Goal: Information Seeking & Learning: Find specific page/section

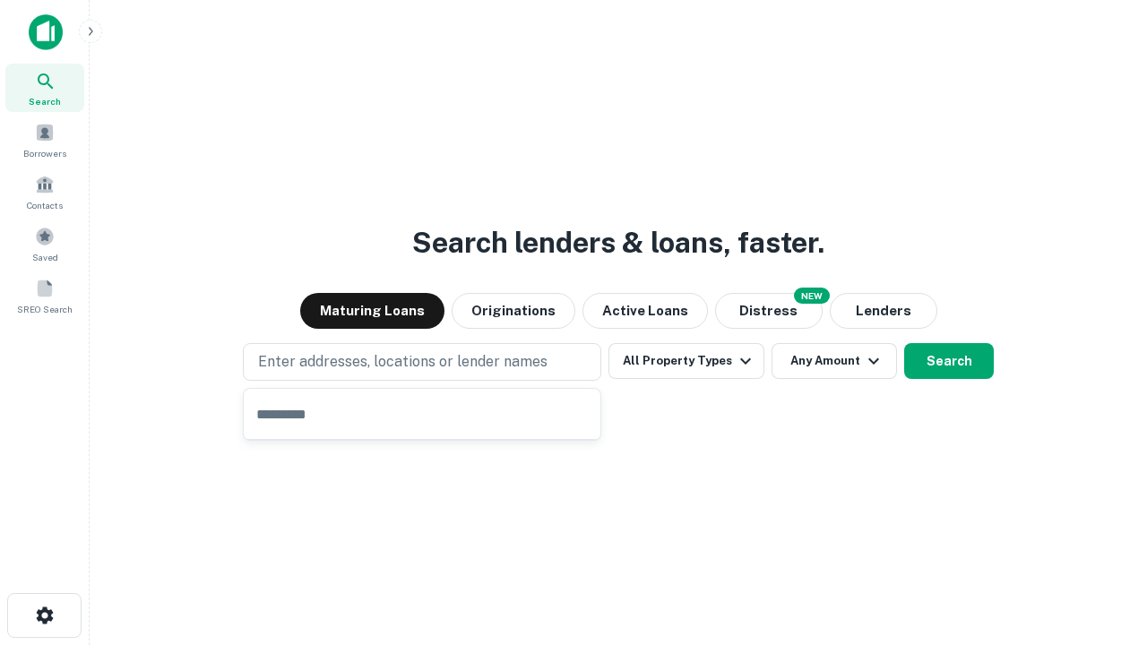
type input "**********"
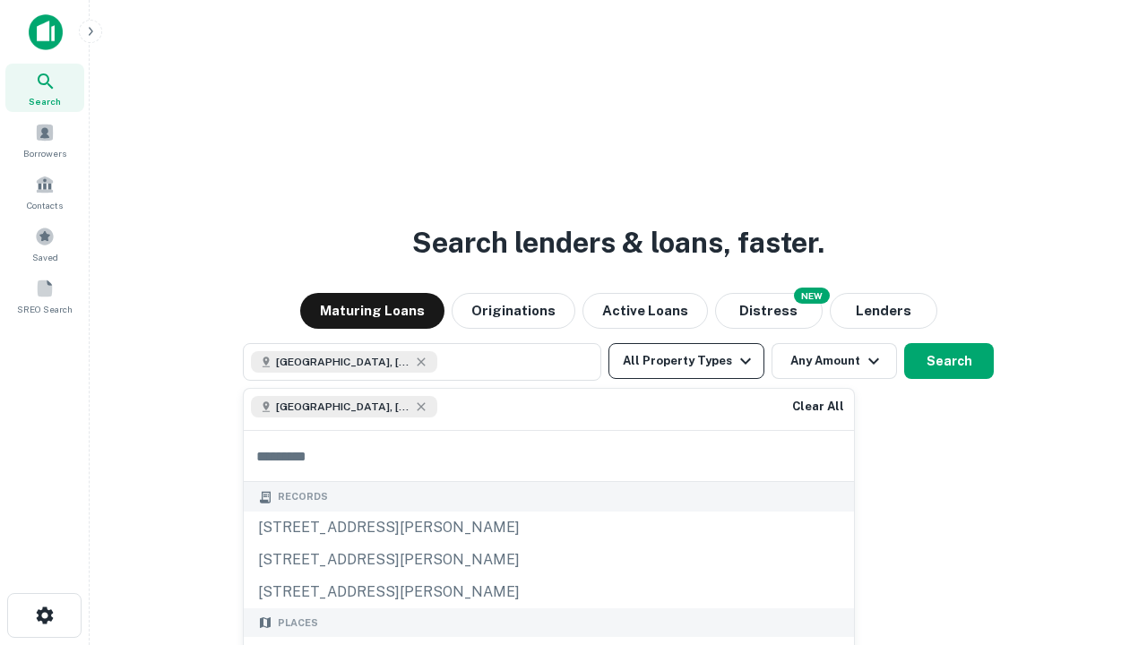
click at [687, 361] on button "All Property Types" at bounding box center [687, 361] width 156 height 36
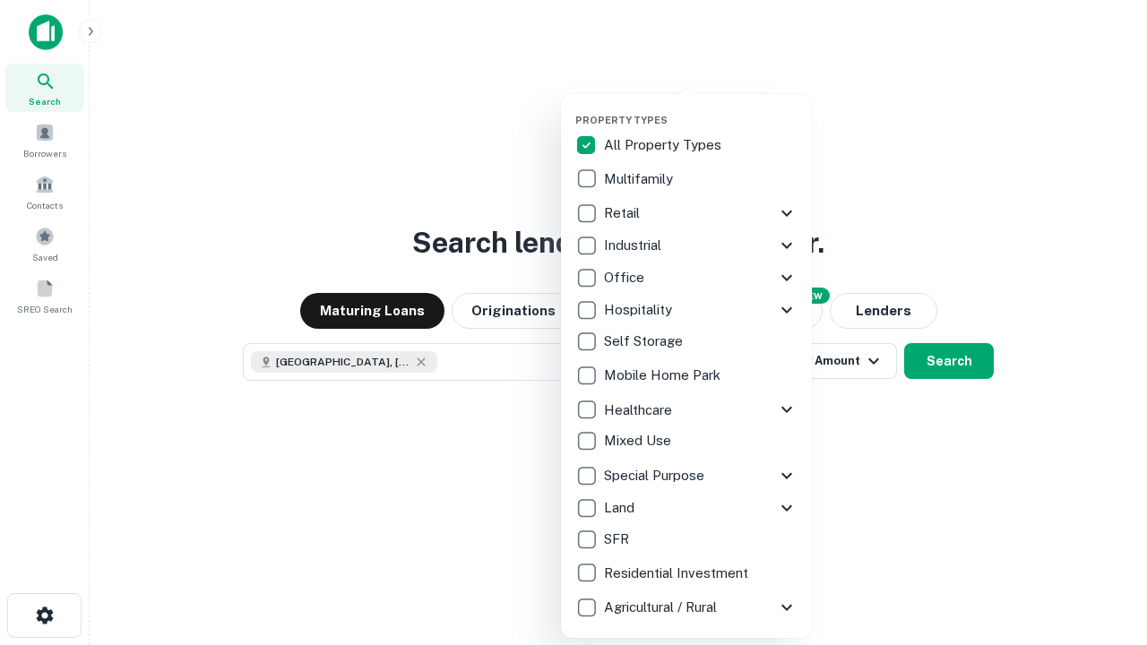
click at [701, 108] on button "button" at bounding box center [700, 108] width 251 height 1
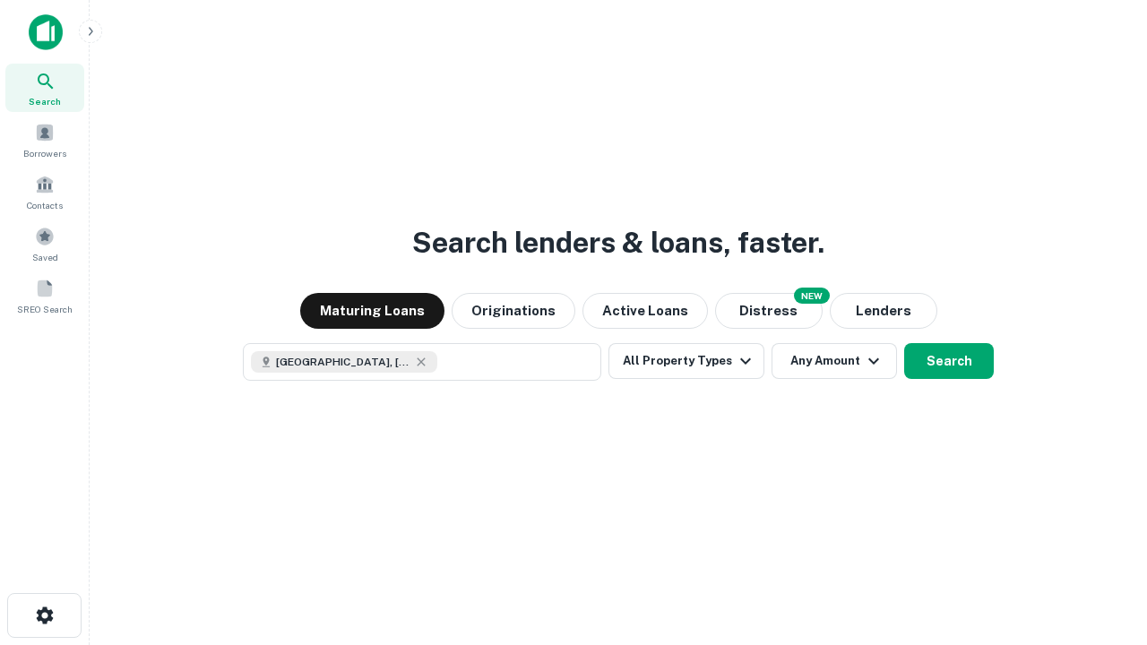
scroll to position [29, 0]
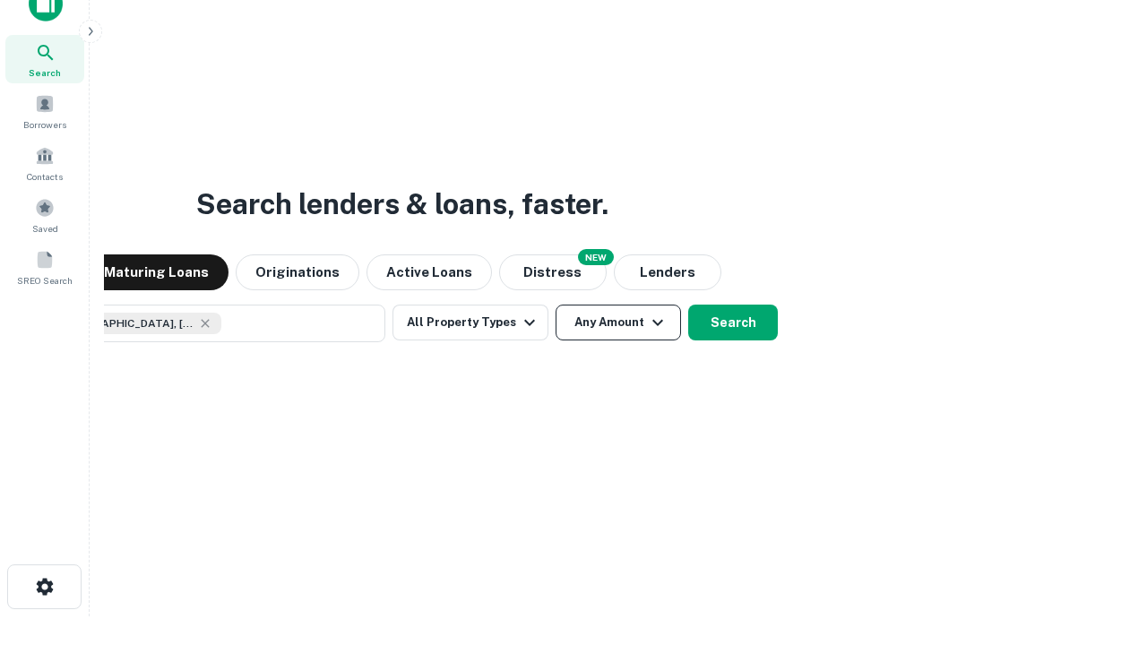
click at [556, 305] on button "Any Amount" at bounding box center [618, 323] width 125 height 36
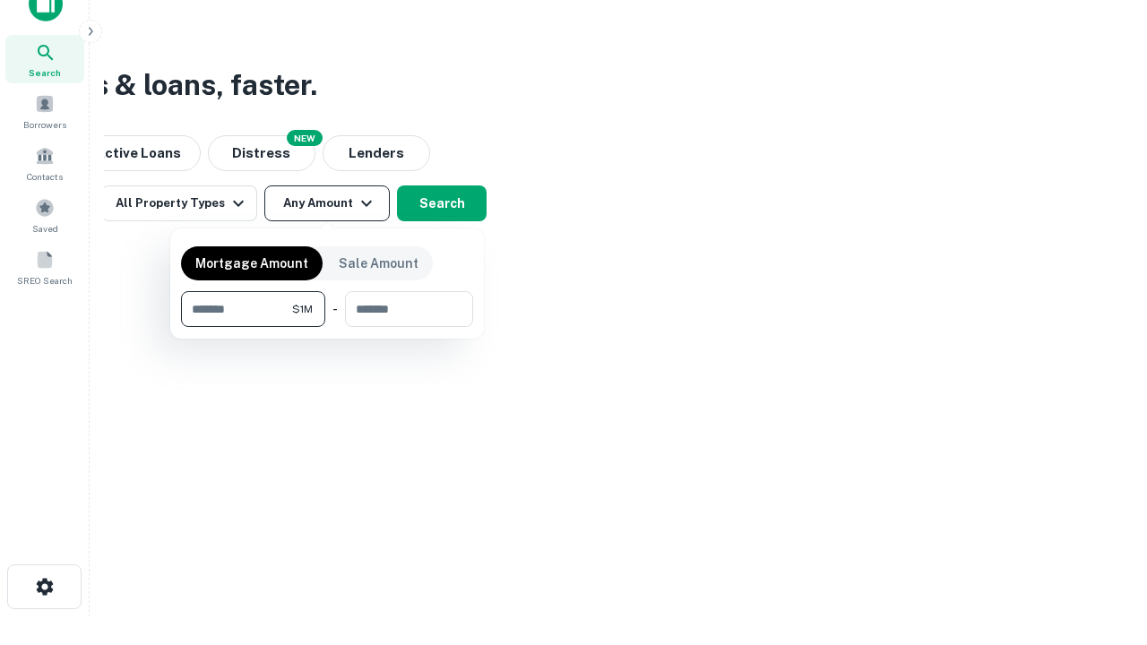
type input "*******"
click at [327, 327] on button "button" at bounding box center [327, 327] width 292 height 1
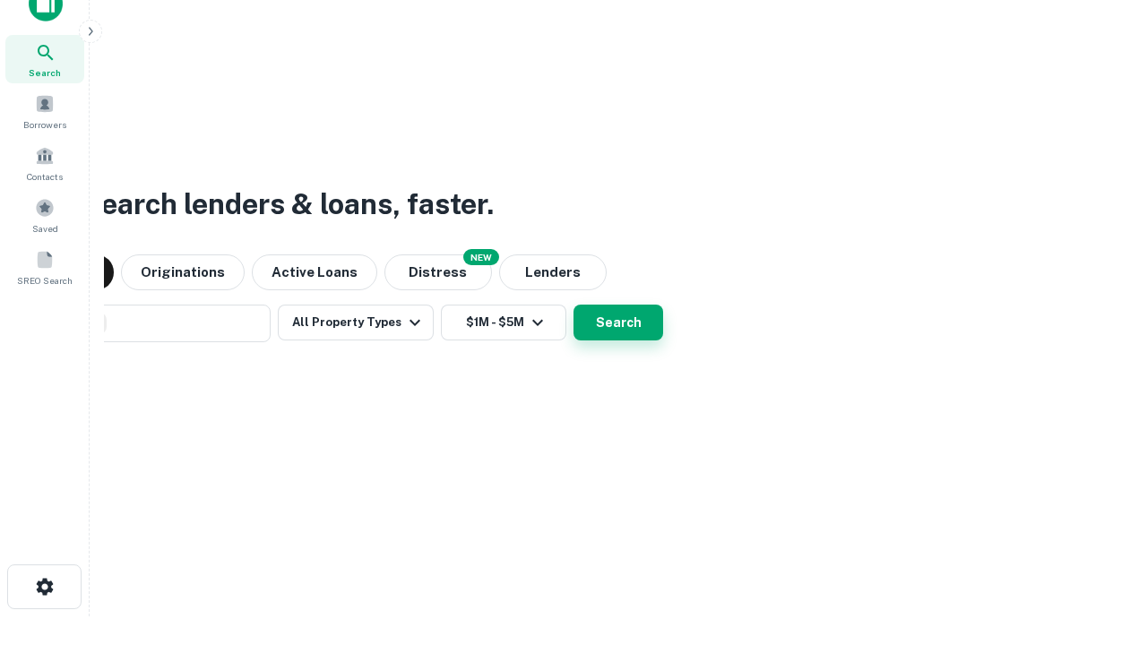
click at [574, 305] on button "Search" at bounding box center [619, 323] width 90 height 36
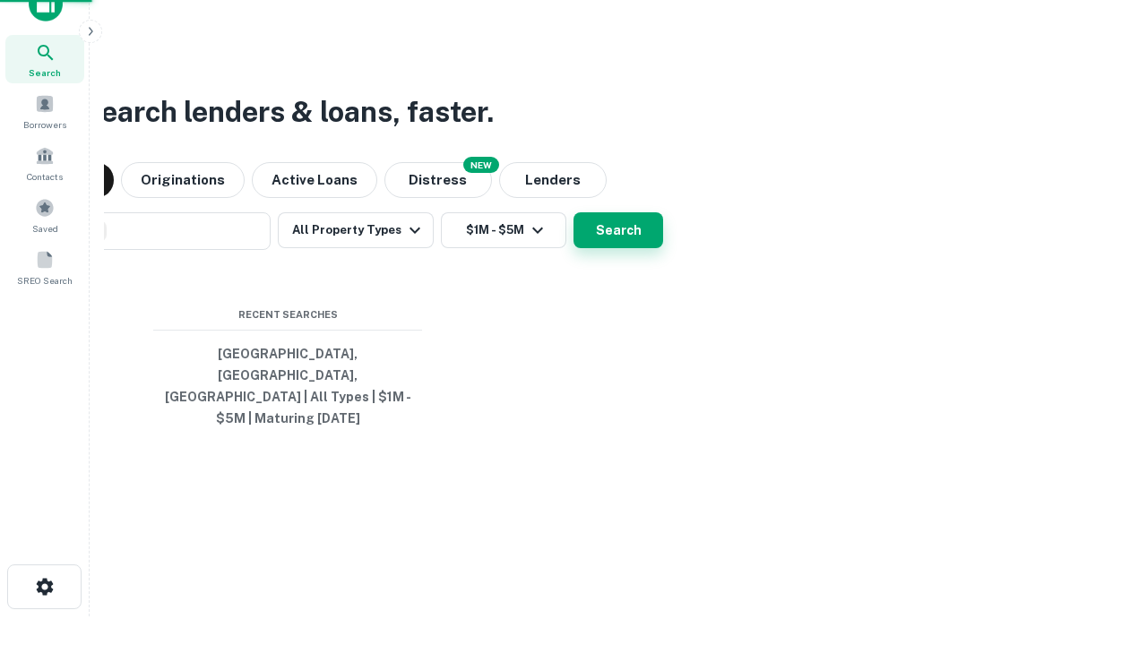
scroll to position [58, 507]
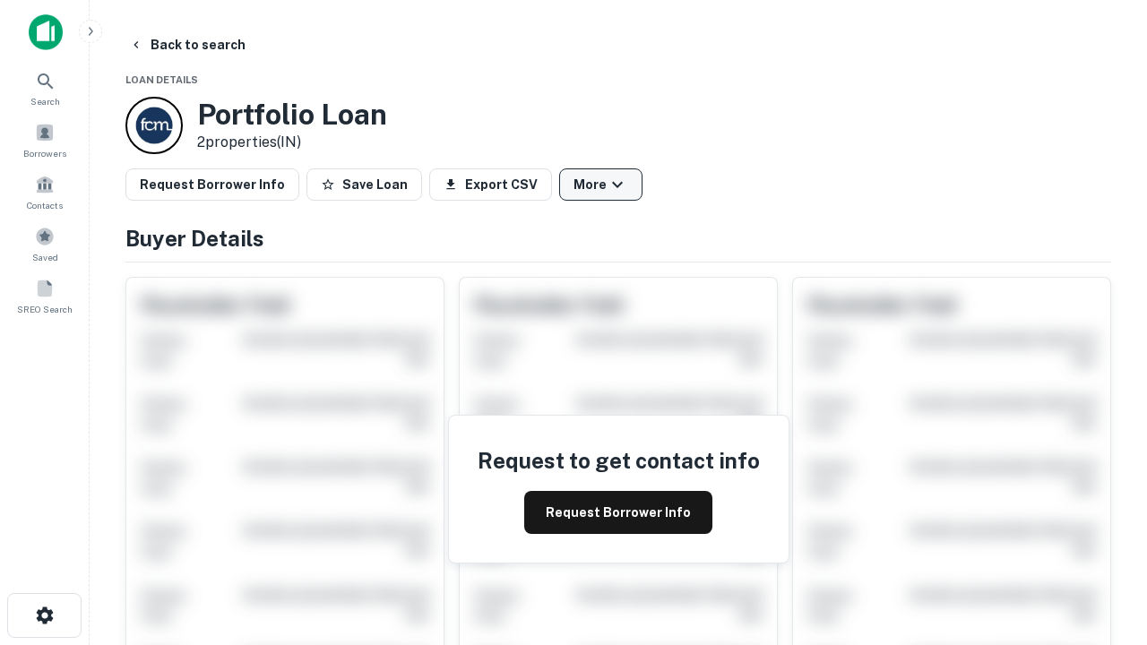
click at [601, 185] on button "More" at bounding box center [600, 185] width 83 height 32
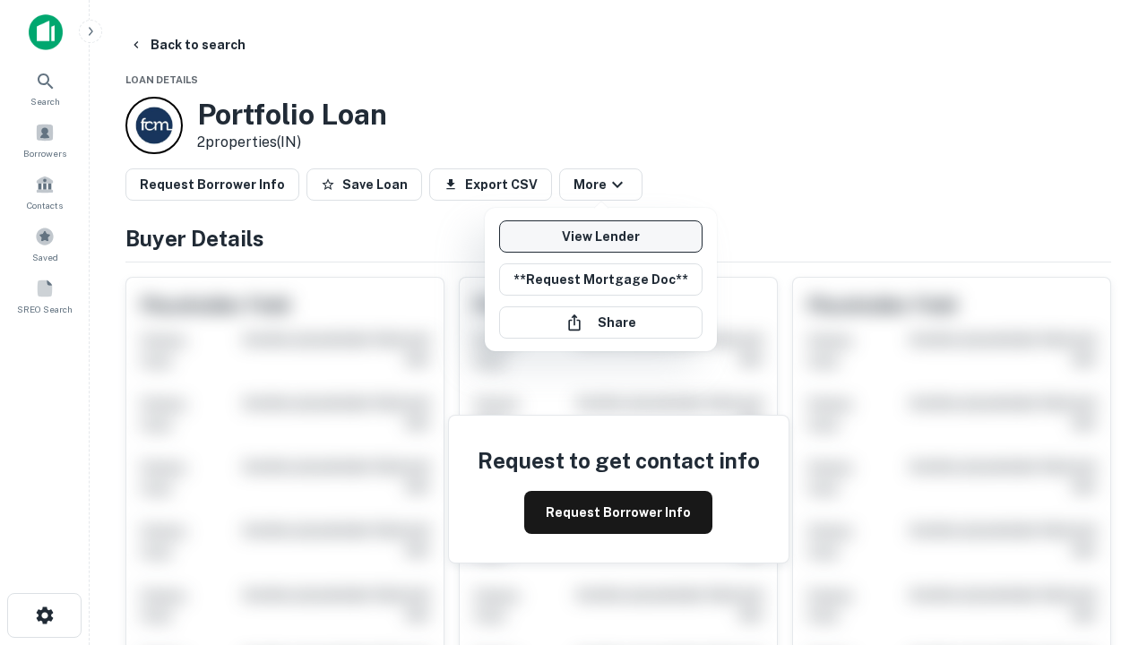
click at [601, 237] on link "View Lender" at bounding box center [600, 236] width 203 height 32
